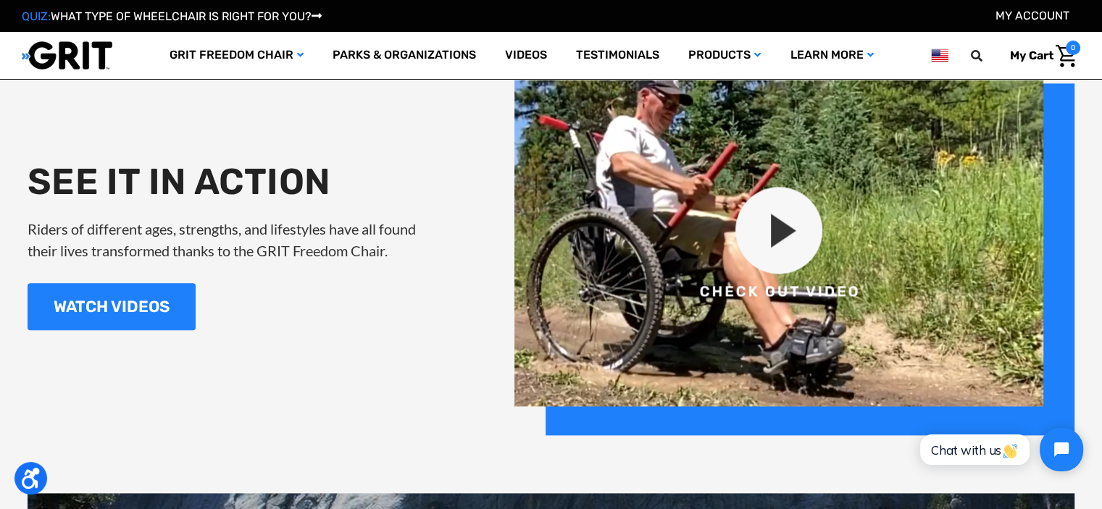
scroll to position [1667, 0]
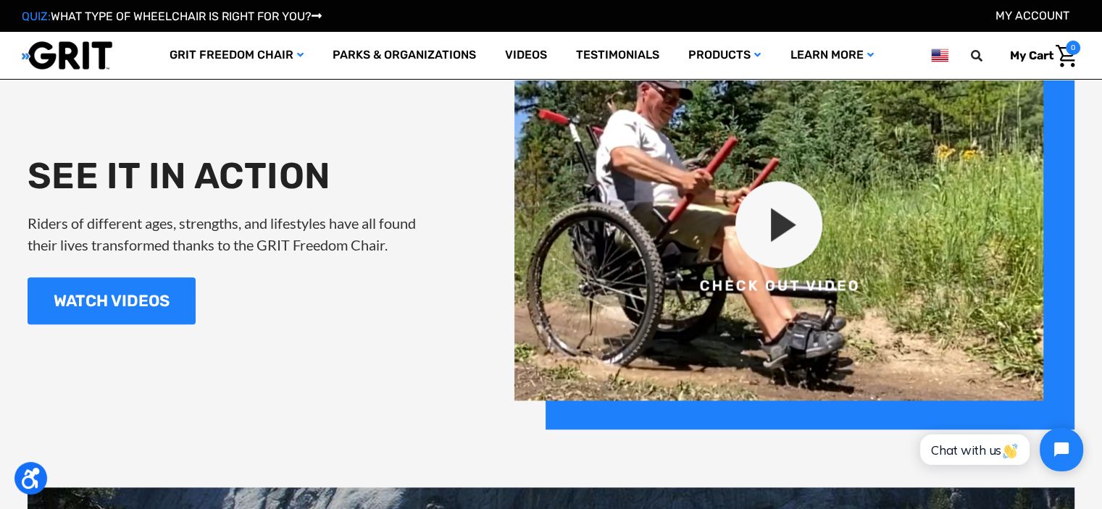
click at [761, 237] on img at bounding box center [795, 239] width 560 height 381
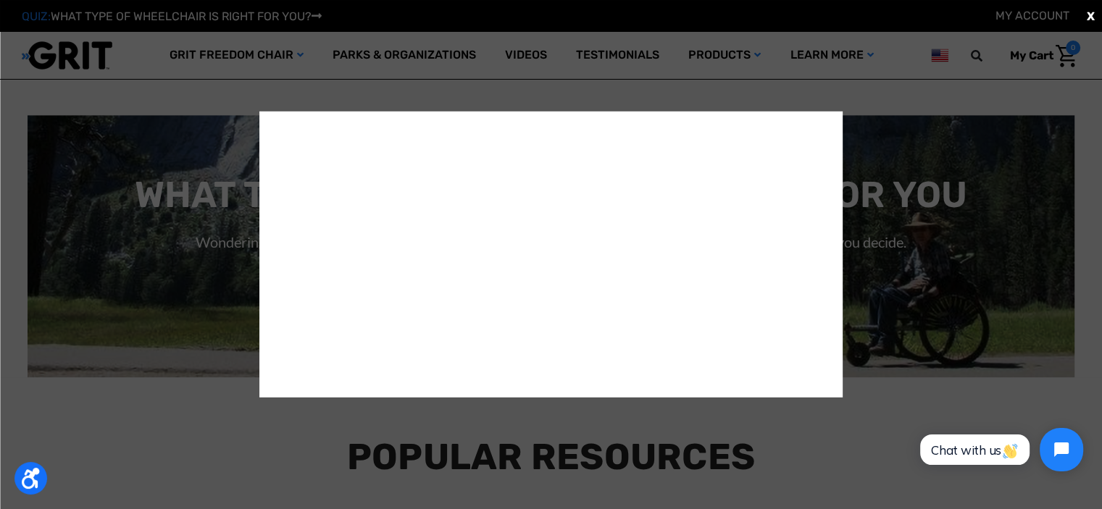
scroll to position [2053, 0]
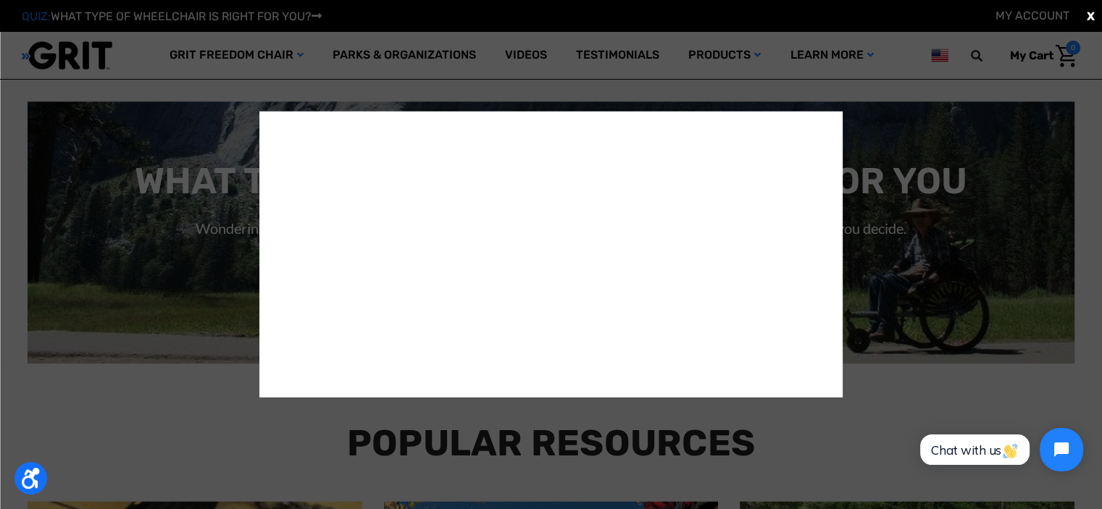
click at [1092, 17] on span "X" at bounding box center [1091, 15] width 8 height 17
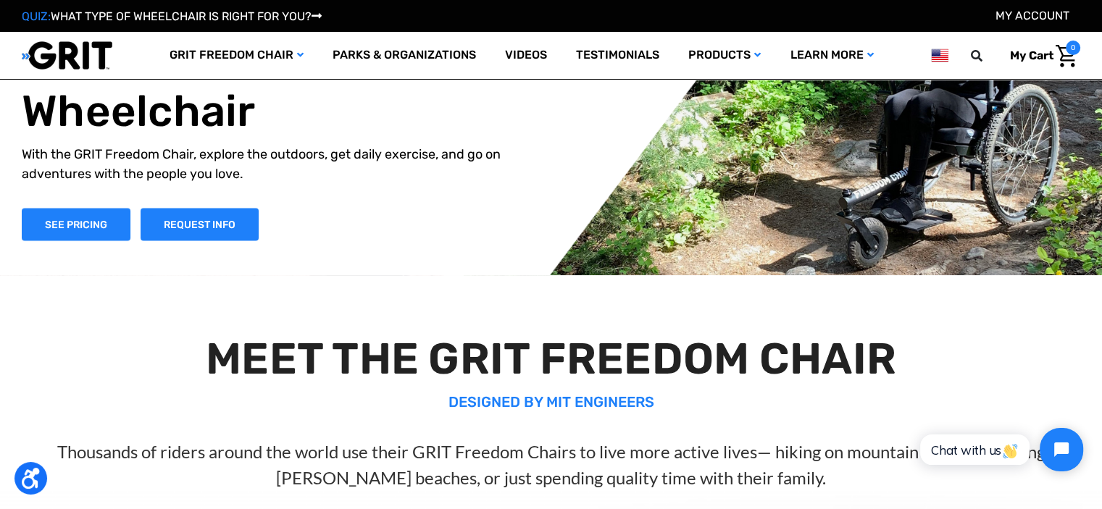
scroll to position [0, 0]
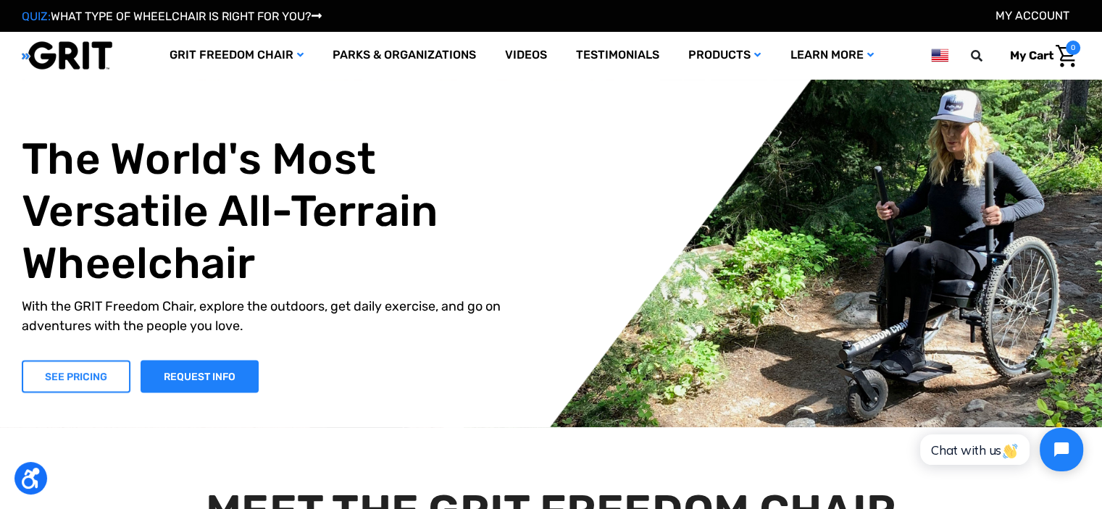
click at [78, 379] on link "SEE PRICING" at bounding box center [76, 376] width 109 height 33
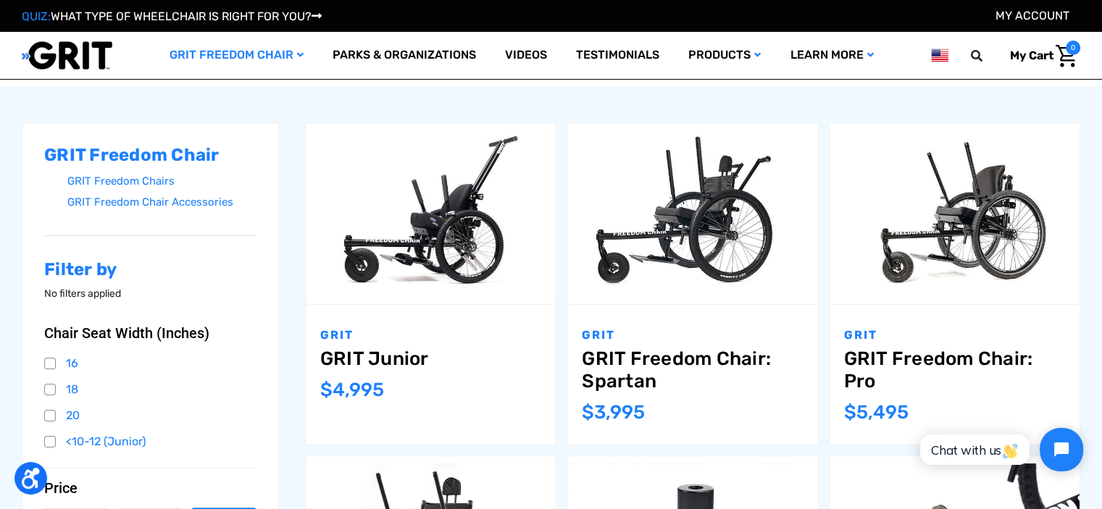
scroll to position [193, 0]
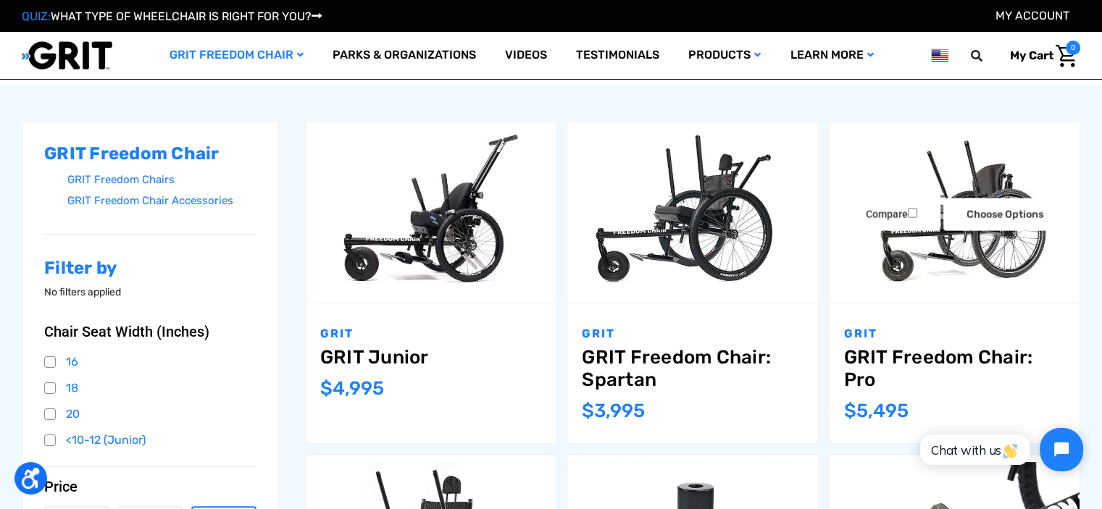
click at [907, 249] on img "GRIT Freedom Chair: Pro,$5,495.00\a" at bounding box center [955, 211] width 250 height 167
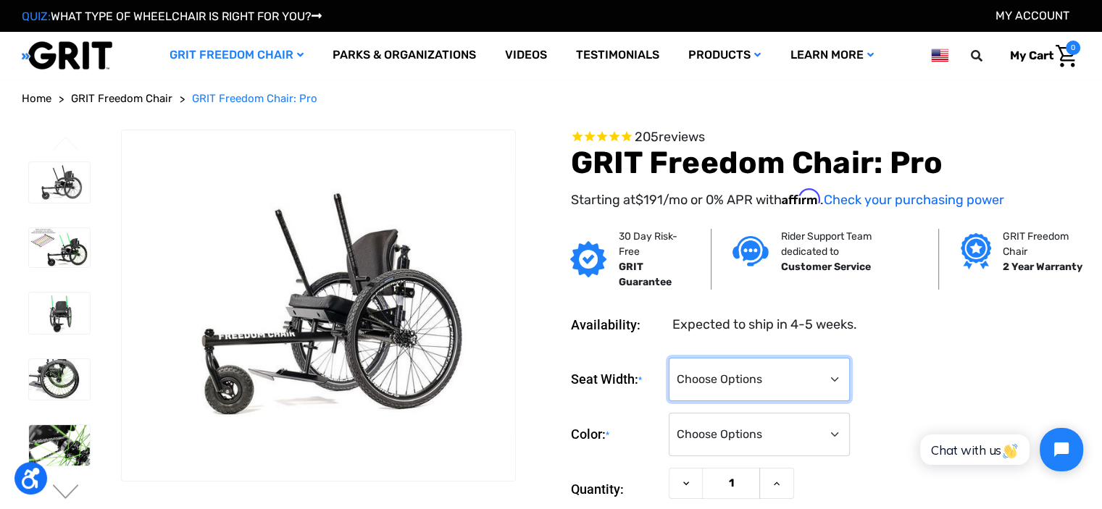
click at [748, 379] on select "Choose Options 16" 18" 20"" at bounding box center [759, 379] width 181 height 43
click at [773, 388] on select "Choose Options 16" 18" 20"" at bounding box center [759, 379] width 181 height 43
select select "326"
click at [669, 358] on select "Choose Options 16" 18" 20"" at bounding box center [759, 379] width 181 height 43
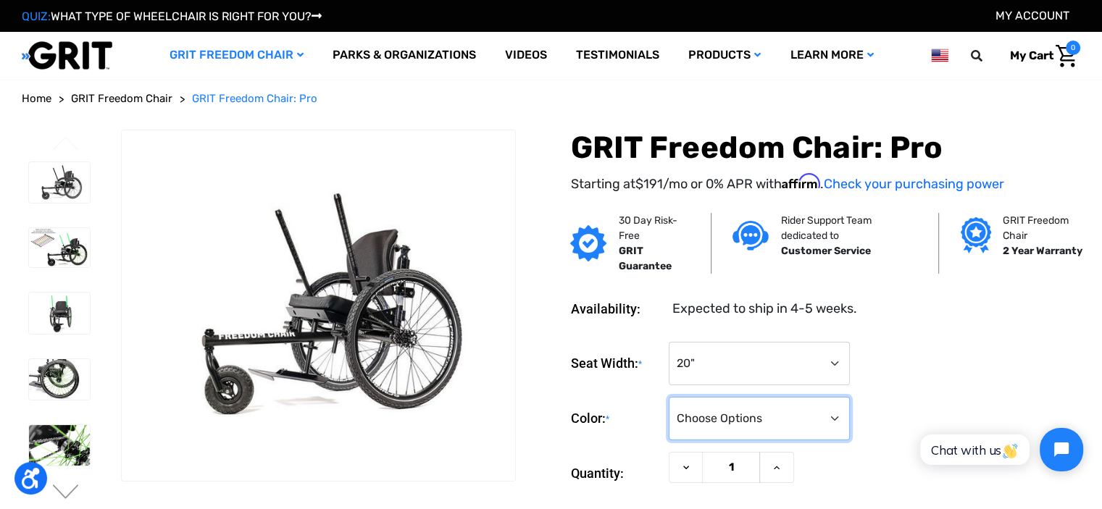
click at [748, 428] on select "Choose Options Black Blue Green Orange Pink Purple Red White Yellow" at bounding box center [759, 418] width 181 height 43
select select "327"
click at [669, 397] on select "Choose Options Black Blue Green Orange Pink Purple Red White Yellow" at bounding box center [759, 418] width 181 height 43
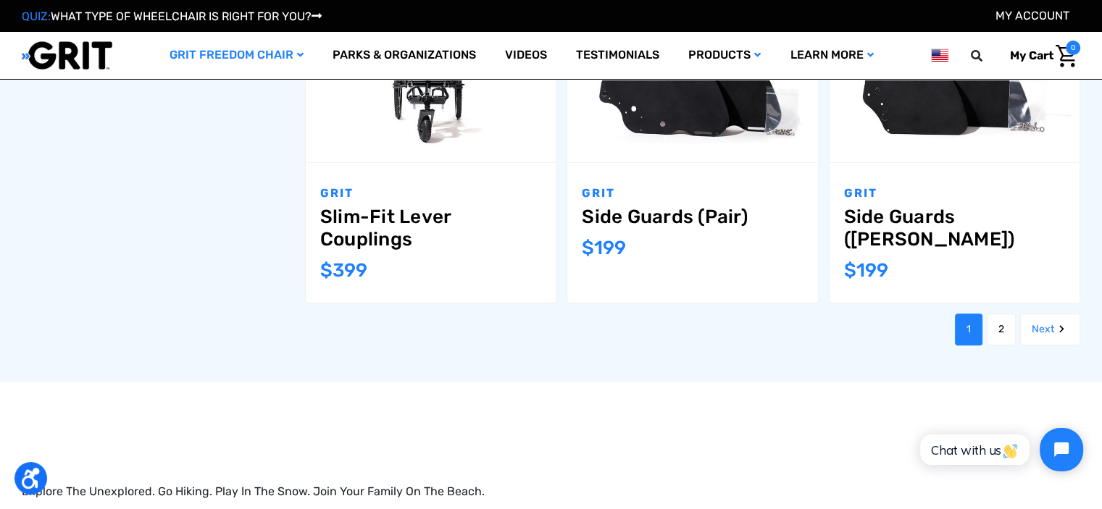
scroll to position [1787, 0]
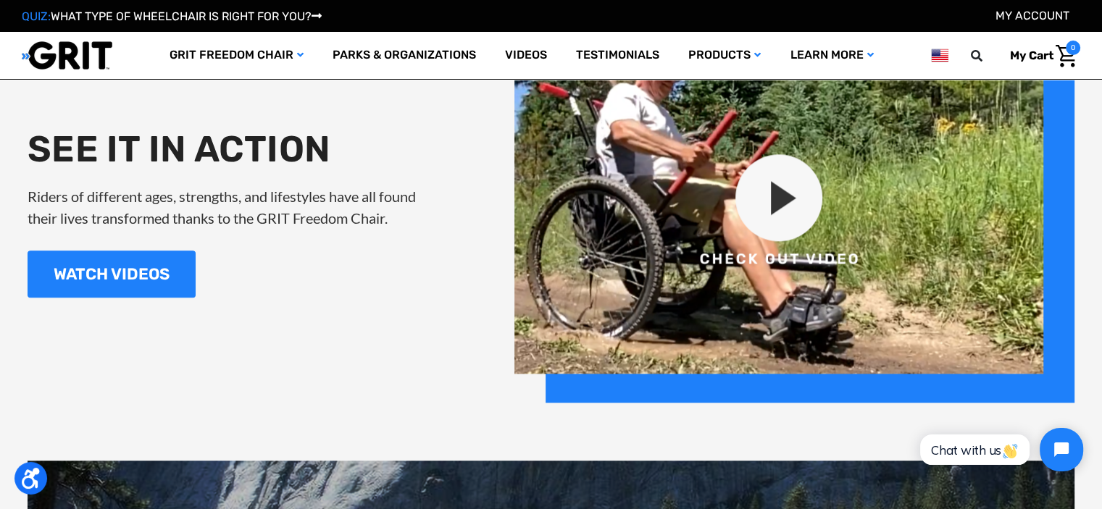
scroll to position [1570, 0]
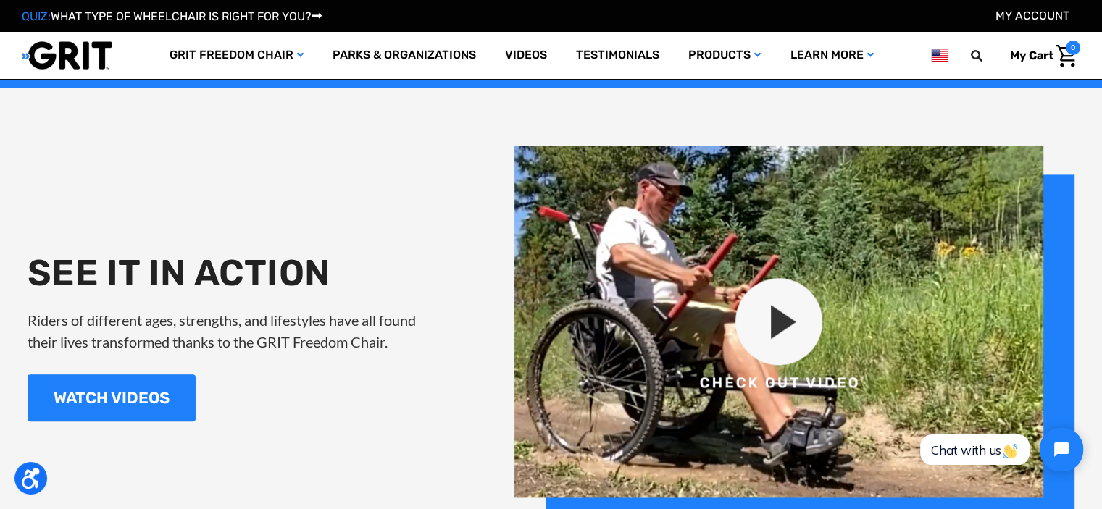
click at [788, 330] on img at bounding box center [795, 336] width 560 height 381
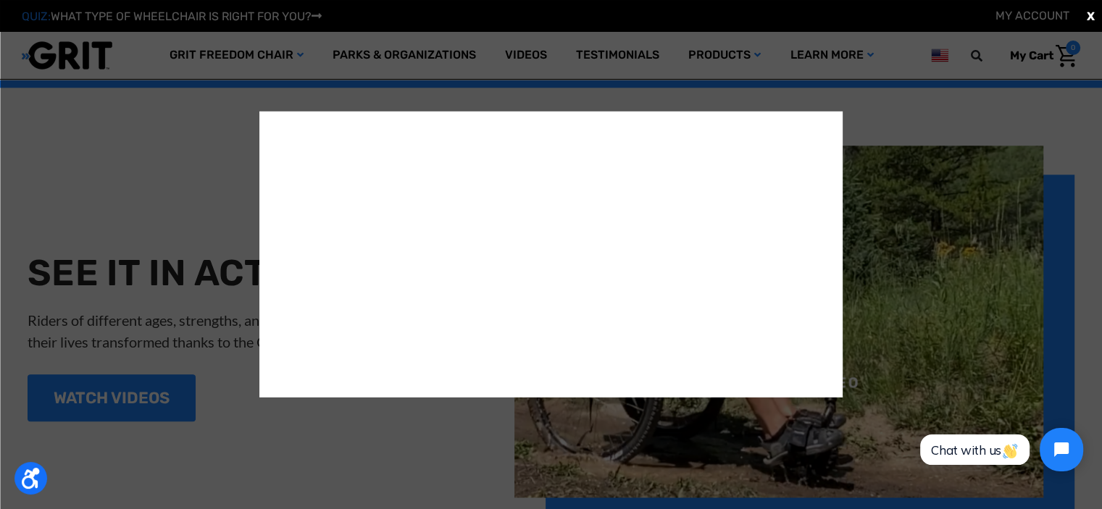
scroll to position [1575, 0]
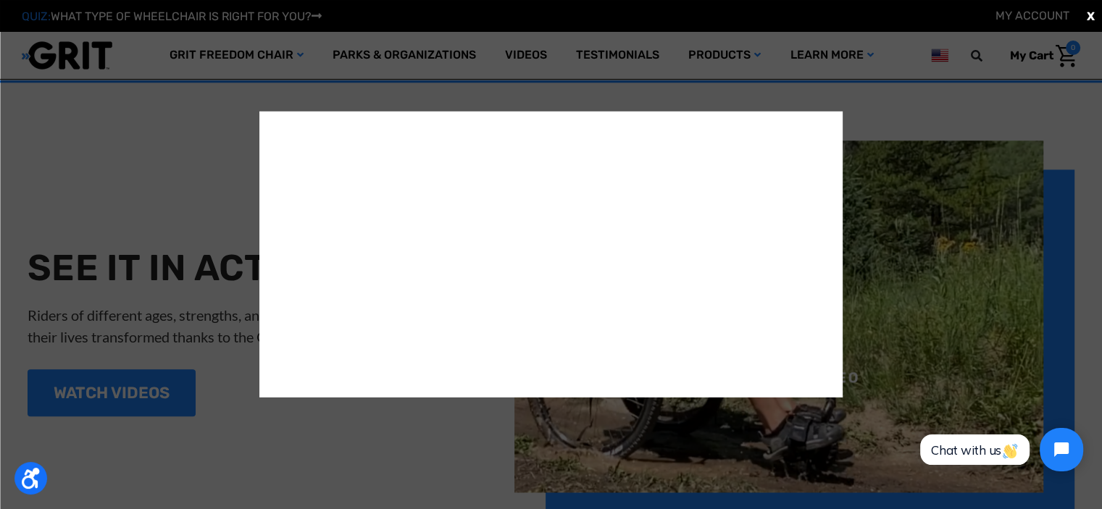
click at [1090, 16] on span "X" at bounding box center [1091, 15] width 8 height 17
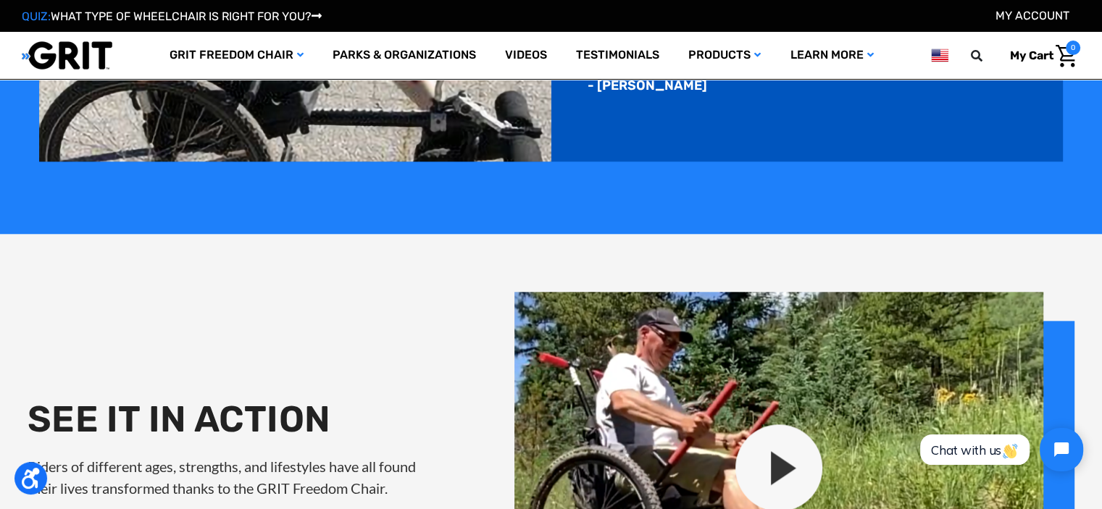
scroll to position [1409, 0]
